Goal: Entertainment & Leisure: Consume media (video, audio)

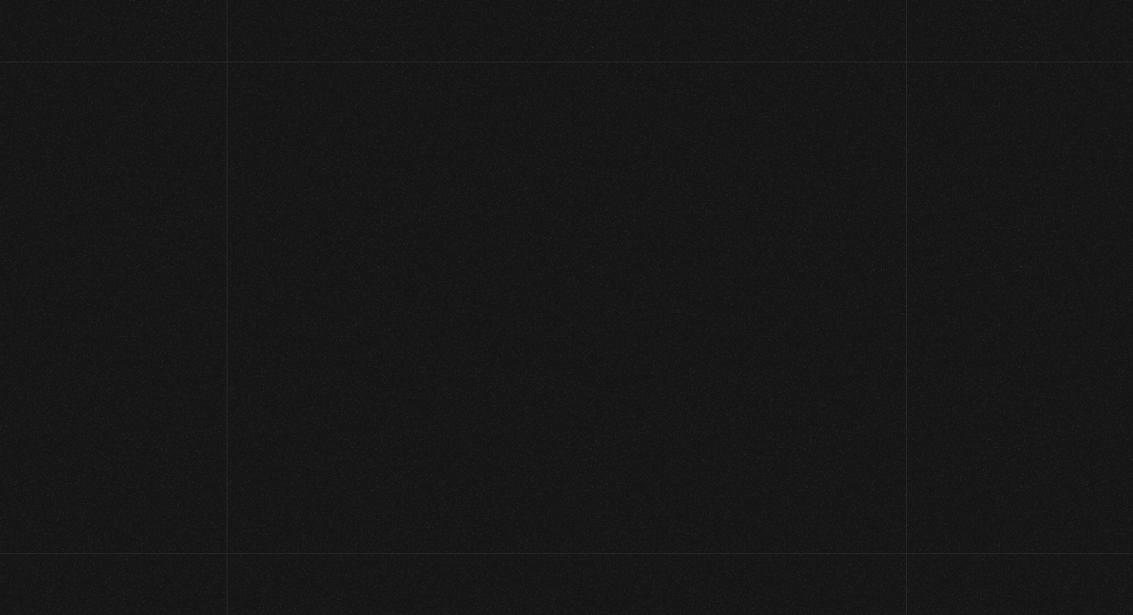
scroll to position [2, 0]
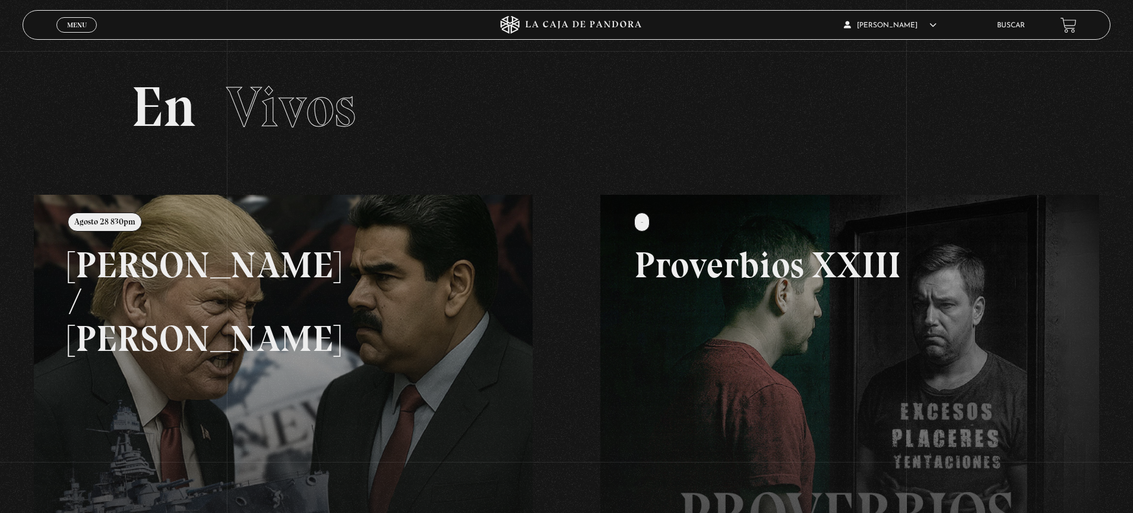
click at [390, 318] on link at bounding box center [600, 451] width 1133 height 513
